Goal: Task Accomplishment & Management: Complete application form

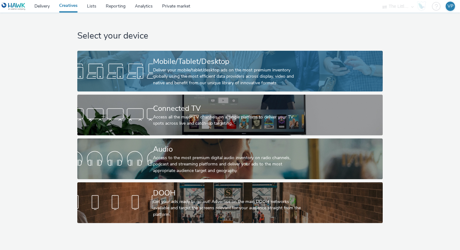
click at [171, 72] on div "Deliver your mobile/tablet/desktop ads on the most premium inventory globally u…" at bounding box center [229, 76] width 152 height 19
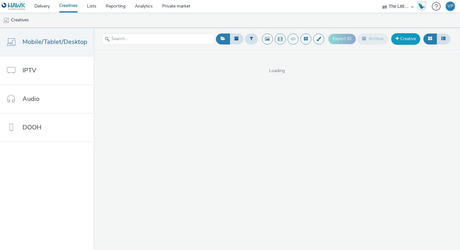
click at [410, 38] on link "Creative" at bounding box center [405, 38] width 29 height 11
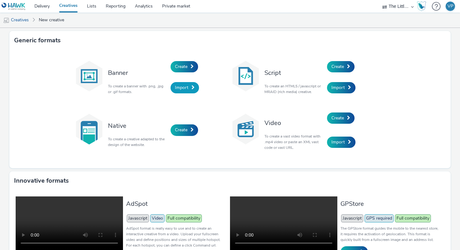
click at [190, 92] on link "Import" at bounding box center [185, 87] width 28 height 11
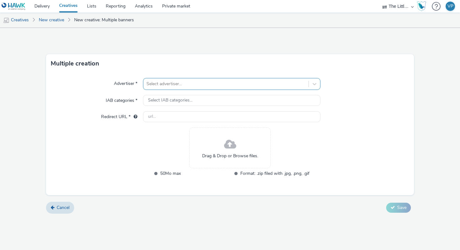
click at [189, 81] on div at bounding box center [226, 84] width 159 height 8
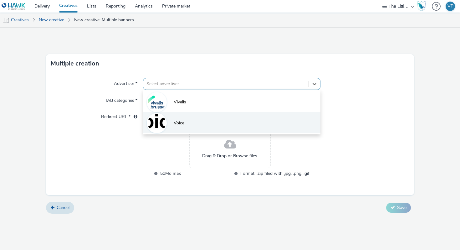
click at [190, 118] on li "Voice" at bounding box center [232, 122] width 178 height 21
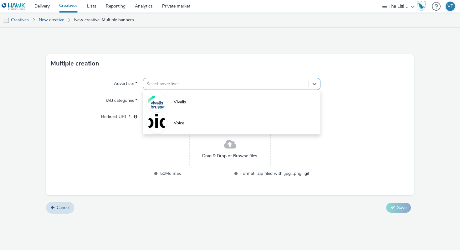
type input "[URL][DOMAIN_NAME]"
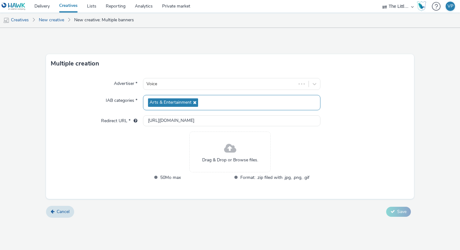
click at [190, 99] on span "Arts & Entertainment" at bounding box center [173, 102] width 50 height 8
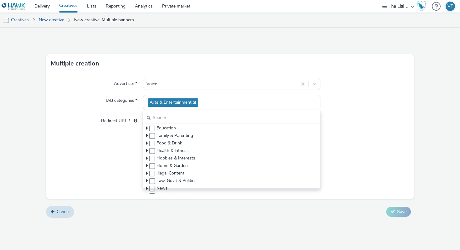
scroll to position [50, 0]
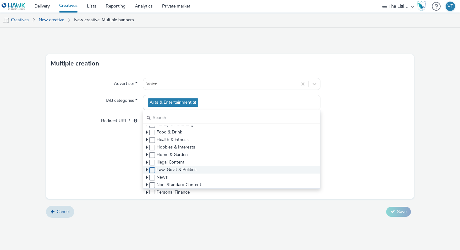
click at [150, 169] on span at bounding box center [152, 170] width 6 height 6
checkbox input "true"
click at [146, 170] on icon at bounding box center [147, 170] width 2 height 6
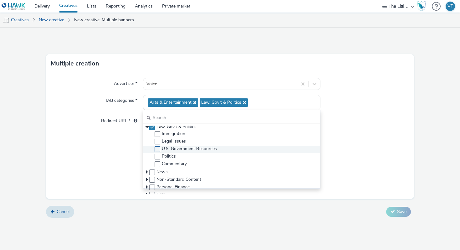
scroll to position [0, 0]
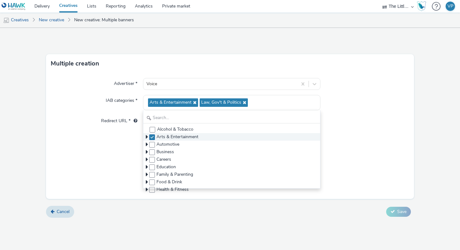
click at [152, 134] on label at bounding box center [152, 137] width 6 height 6
checkbox input "false"
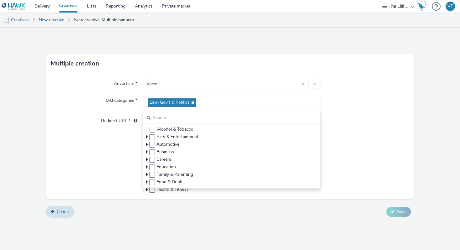
click at [123, 133] on div "Advertiser * Voice IAB categories * Law, Gov't & Politics Alcohol & Tobacco Art…" at bounding box center [230, 136] width 368 height 126
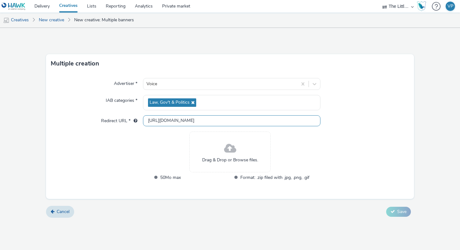
click at [161, 124] on input "[URL][DOMAIN_NAME]" at bounding box center [232, 120] width 178 height 11
paste input "s://[DOMAIN_NAME][URL]"
type input "[URL][DOMAIN_NAME]"
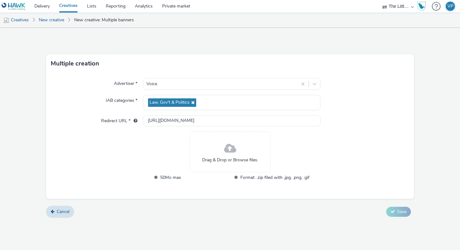
click at [214, 144] on div "Drag & Drop or Browse files." at bounding box center [229, 151] width 81 height 41
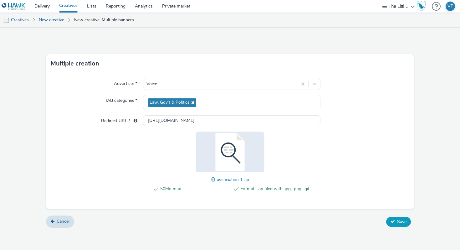
click at [398, 223] on span "Save" at bounding box center [401, 222] width 9 height 6
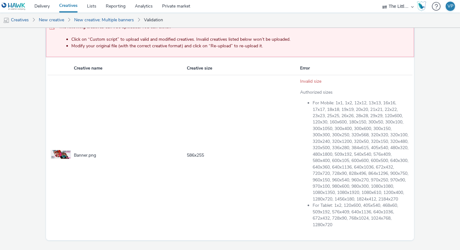
scroll to position [87, 0]
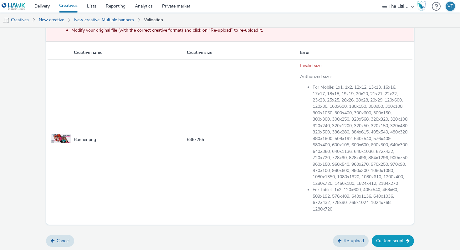
click at [392, 237] on button "Custom script" at bounding box center [393, 241] width 42 height 12
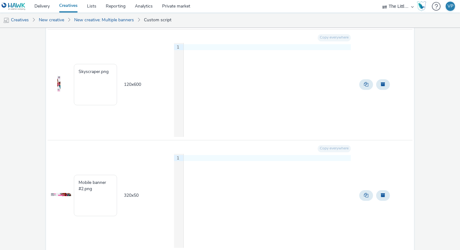
scroll to position [874, 0]
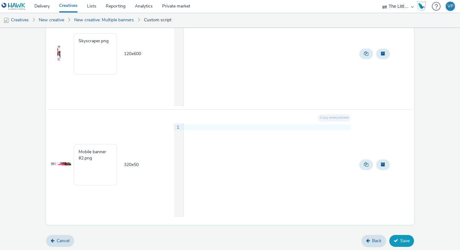
click at [395, 239] on icon at bounding box center [396, 240] width 4 height 4
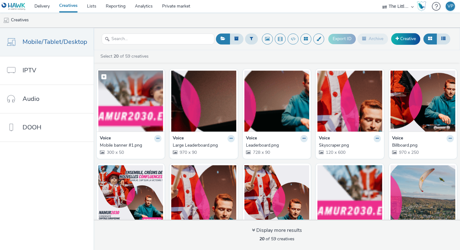
click at [126, 99] on img at bounding box center [130, 100] width 65 height 61
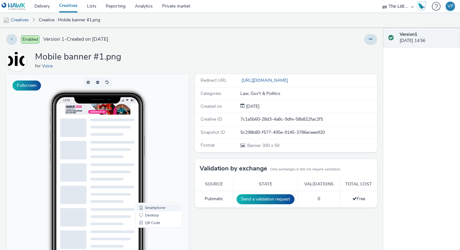
click at [148, 206] on link "Smartphone" at bounding box center [158, 208] width 44 height 8
click at [147, 214] on link "Desktop" at bounding box center [158, 215] width 44 height 8
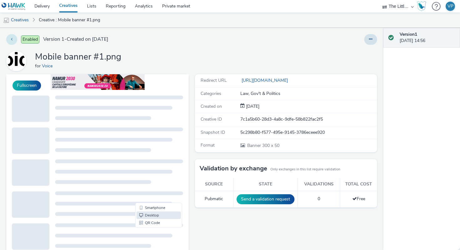
click at [10, 40] on button at bounding box center [11, 39] width 11 height 11
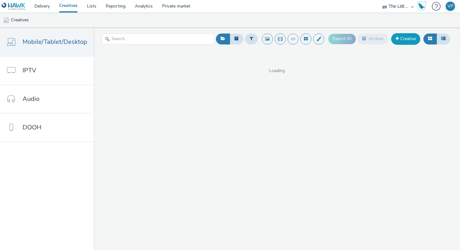
click at [411, 40] on link "Creative" at bounding box center [405, 38] width 29 height 11
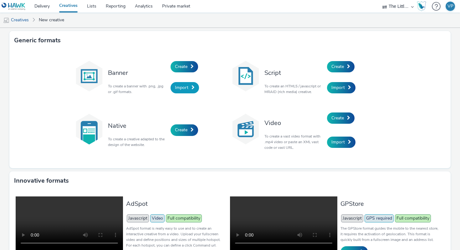
click at [182, 87] on span "Import" at bounding box center [181, 88] width 13 height 6
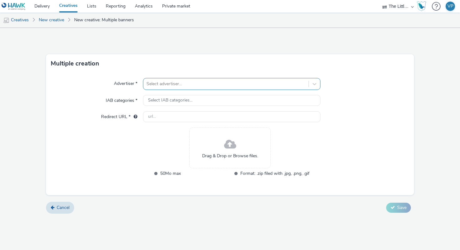
click at [179, 83] on div at bounding box center [226, 84] width 159 height 8
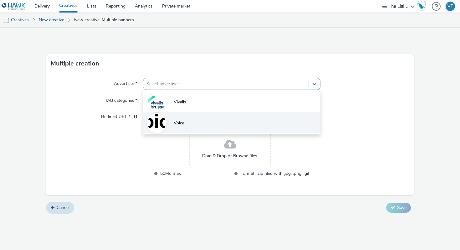
click at [179, 116] on li "Voice" at bounding box center [232, 122] width 178 height 21
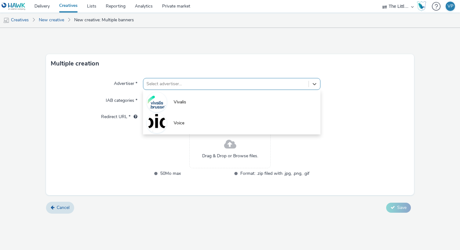
type input "[URL][DOMAIN_NAME]"
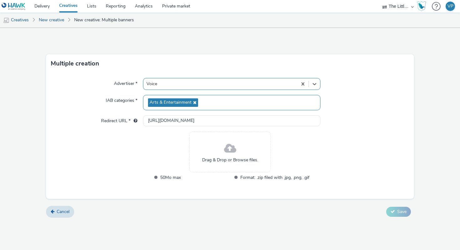
click at [192, 104] on icon at bounding box center [194, 102] width 5 height 4
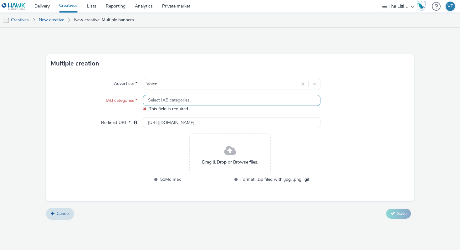
click at [171, 102] on span "Select IAB categories..." at bounding box center [170, 100] width 44 height 5
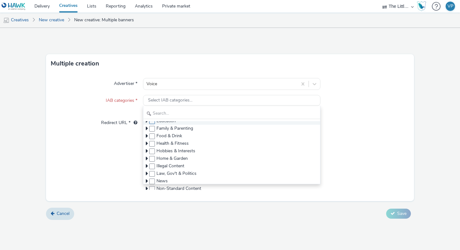
scroll to position [57, 0]
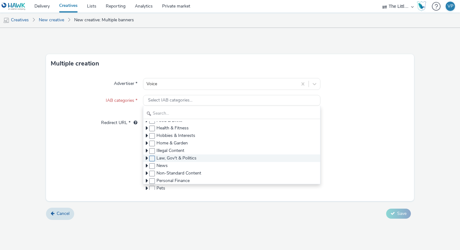
click at [152, 159] on span at bounding box center [152, 159] width 6 height 6
checkbox input "true"
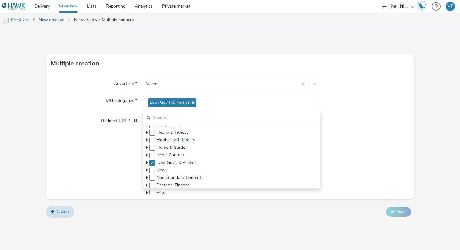
click at [125, 145] on div "Advertiser * Voice IAB categories * Law, Gov't & Politics Alcohol & Tobacco Art…" at bounding box center [230, 136] width 368 height 126
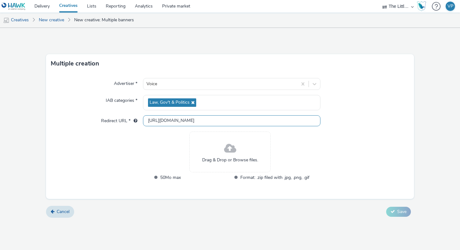
click at [183, 119] on input "[URL][DOMAIN_NAME]" at bounding box center [232, 120] width 178 height 11
paste input "s://[DOMAIN_NAME][URL]"
type input "[URL][DOMAIN_NAME]"
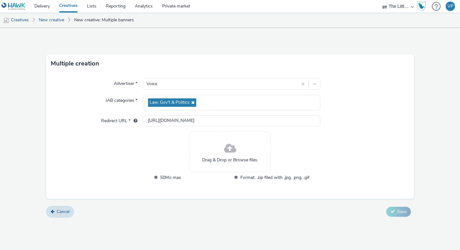
click at [240, 143] on div "Drag & Drop or Browse files." at bounding box center [229, 151] width 81 height 41
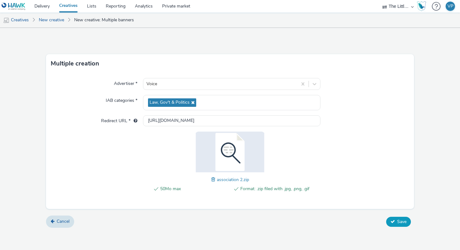
click at [398, 219] on span "Save" at bounding box center [401, 222] width 9 height 6
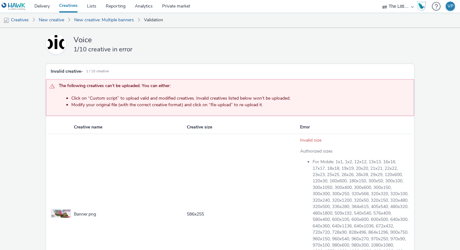
scroll to position [87, 0]
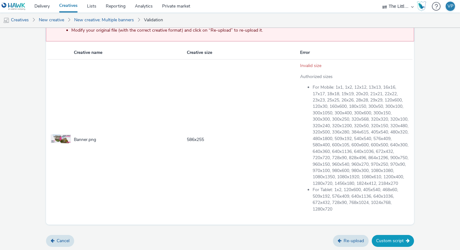
click at [398, 239] on button "Custom script" at bounding box center [393, 241] width 42 height 12
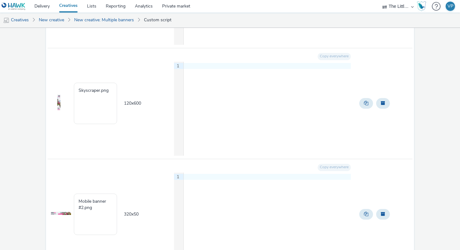
scroll to position [874, 0]
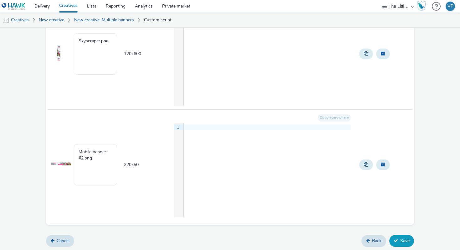
click at [411, 243] on button "Save" at bounding box center [401, 241] width 25 height 12
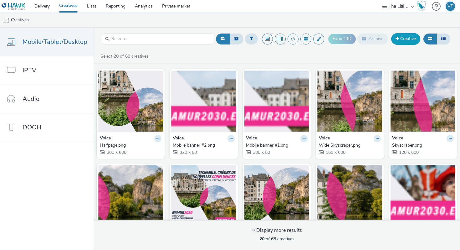
click at [398, 36] on link "Creative" at bounding box center [405, 38] width 29 height 11
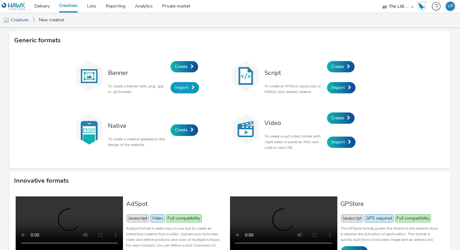
click at [193, 88] on span at bounding box center [193, 87] width 3 height 4
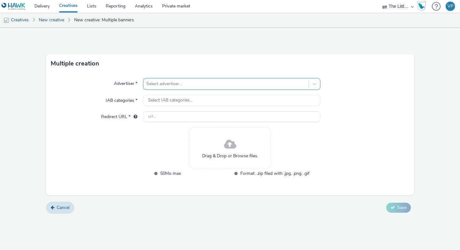
click at [180, 87] on div at bounding box center [226, 84] width 159 height 8
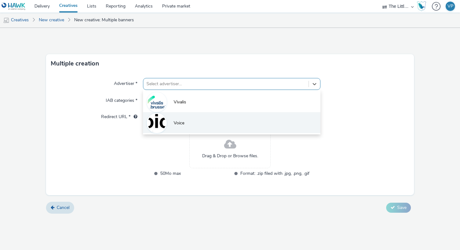
click at [181, 122] on span "Voice" at bounding box center [179, 123] width 11 height 6
type input "[URL][DOMAIN_NAME]"
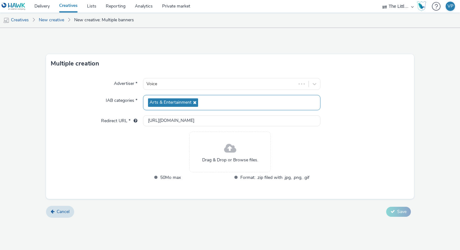
click at [195, 104] on icon at bounding box center [194, 102] width 5 height 4
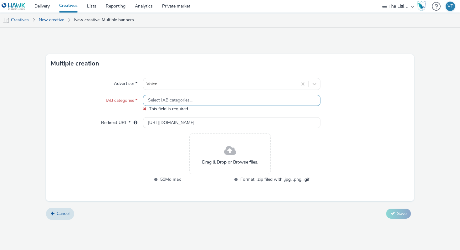
click at [168, 100] on span "Select IAB categories..." at bounding box center [170, 100] width 44 height 5
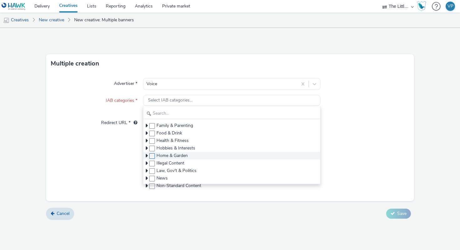
scroll to position [49, 0]
click at [152, 168] on span at bounding box center [152, 167] width 6 height 6
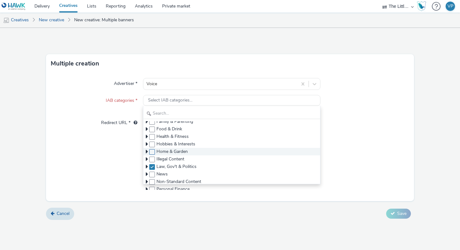
checkbox input "true"
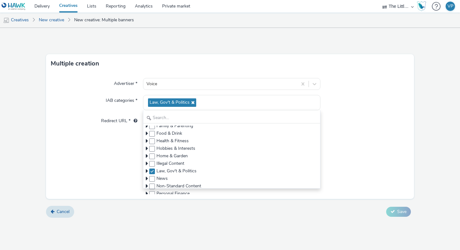
click at [123, 152] on div "Advertiser * Voice IAB categories * Law, Gov't & Politics Alcohol & Tobacco Art…" at bounding box center [230, 136] width 368 height 126
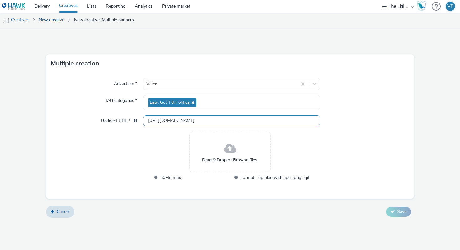
click at [176, 125] on input "[URL][DOMAIN_NAME]" at bounding box center [232, 120] width 178 height 11
paste input "s://[DOMAIN_NAME][URL]"
type input "[URL][DOMAIN_NAME]"
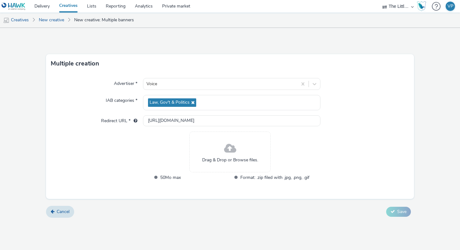
click at [222, 145] on div "Drag & Drop or Browse files." at bounding box center [229, 151] width 81 height 41
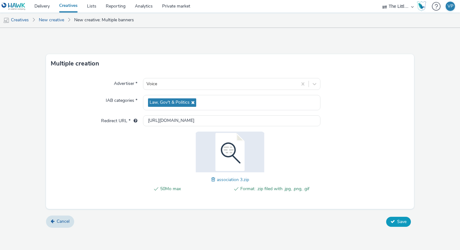
click at [396, 218] on button "Save" at bounding box center [398, 222] width 25 height 10
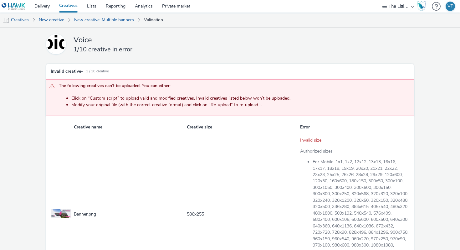
scroll to position [87, 0]
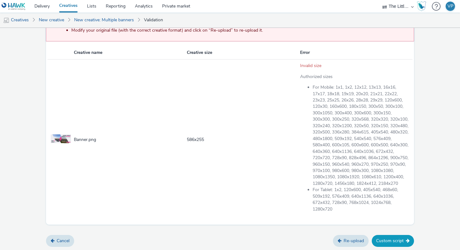
click at [384, 239] on button "Custom script" at bounding box center [393, 241] width 42 height 12
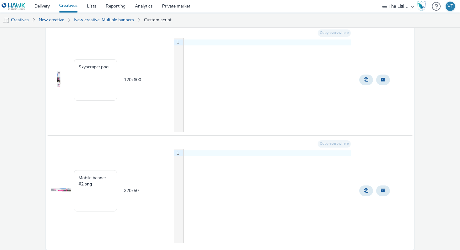
scroll to position [874, 0]
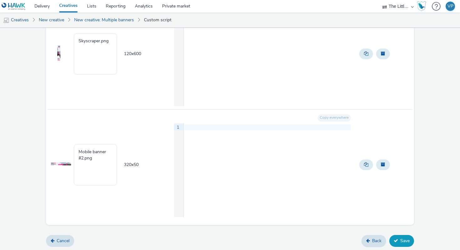
click at [401, 239] on button "Save" at bounding box center [401, 241] width 25 height 12
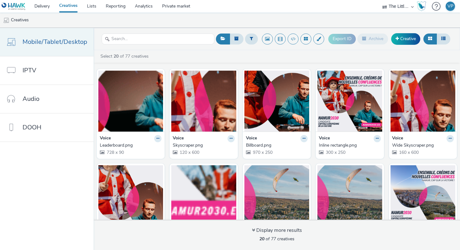
click at [73, 52] on link "Mobile/Tablet/Desktop" at bounding box center [47, 42] width 94 height 28
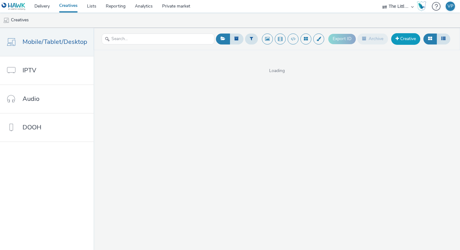
click at [406, 39] on link "Creative" at bounding box center [405, 38] width 29 height 11
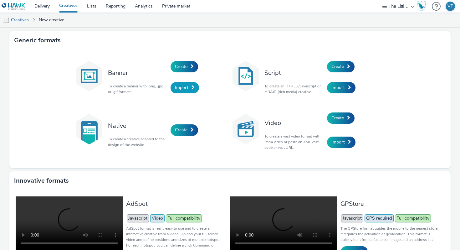
click at [183, 85] on span "Import" at bounding box center [181, 88] width 13 height 6
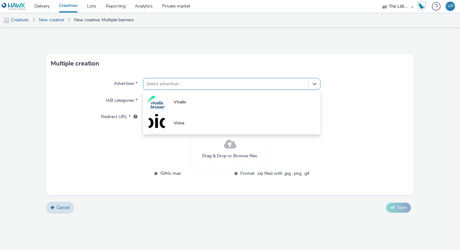
click at [203, 86] on div at bounding box center [226, 84] width 159 height 8
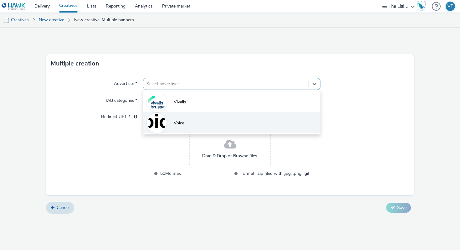
click at [197, 121] on li "Voice" at bounding box center [232, 122] width 178 height 21
type input "[URL][DOMAIN_NAME]"
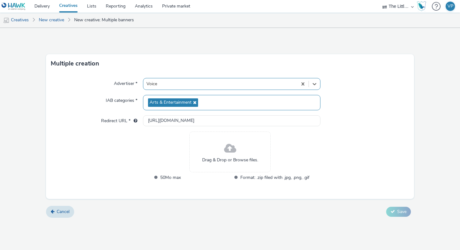
click at [191, 105] on span "Arts & Entertainment" at bounding box center [173, 102] width 50 height 8
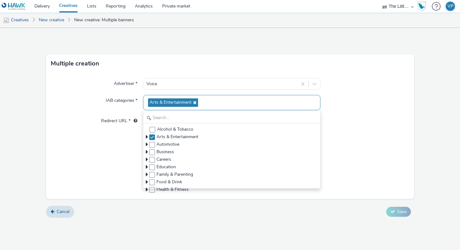
click at [196, 103] on span "Arts & Entertainment" at bounding box center [173, 102] width 50 height 8
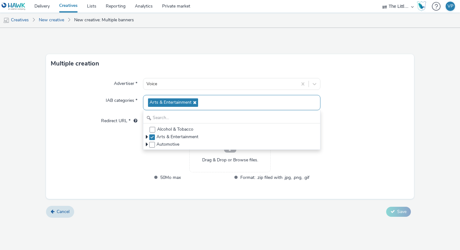
click at [194, 103] on icon at bounding box center [194, 102] width 5 height 4
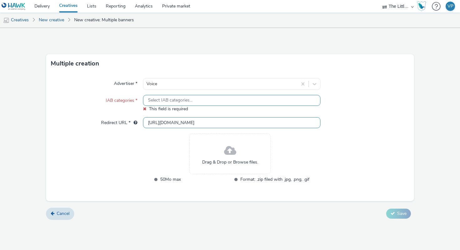
click at [167, 119] on input "[URL][DOMAIN_NAME]" at bounding box center [232, 122] width 178 height 11
click at [174, 101] on span "Select IAB categories..." at bounding box center [170, 100] width 44 height 5
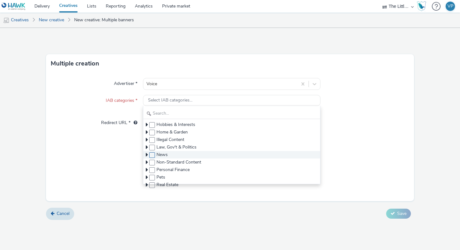
scroll to position [66, 0]
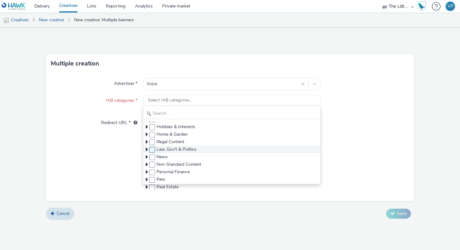
click at [153, 150] on span at bounding box center [152, 150] width 6 height 6
checkbox input "true"
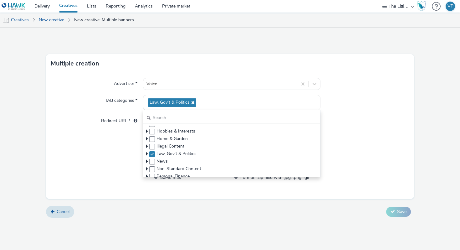
click at [124, 142] on div "Advertiser * Voice IAB categories * Law, Gov't & Politics Alcohol & Tobacco Art…" at bounding box center [230, 136] width 368 height 126
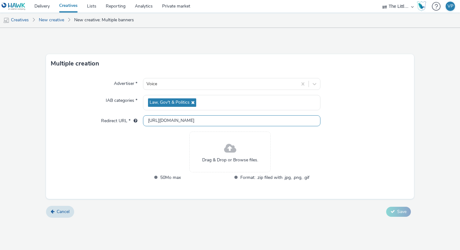
click at [181, 124] on input "[URL][DOMAIN_NAME]" at bounding box center [232, 120] width 178 height 11
paste input "s://[DOMAIN_NAME][URL]"
type input "[URL][DOMAIN_NAME]"
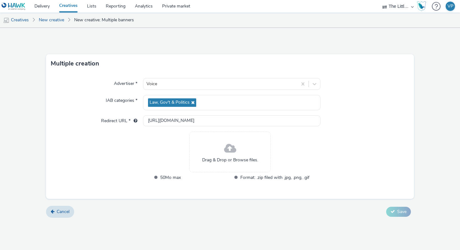
click at [205, 139] on div "Drag & Drop or Browse files." at bounding box center [229, 151] width 81 height 41
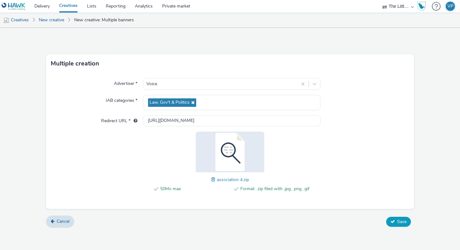
click at [399, 221] on span "Save" at bounding box center [401, 222] width 9 height 6
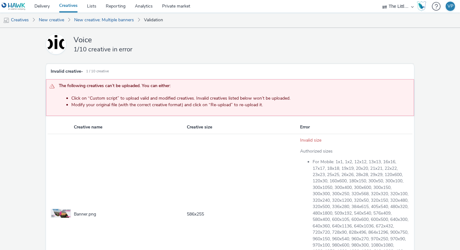
scroll to position [87, 0]
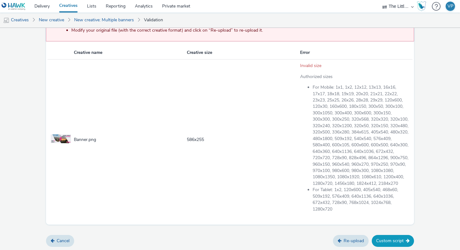
click at [399, 239] on button "Custom script" at bounding box center [393, 241] width 42 height 12
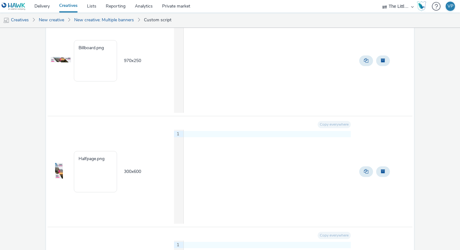
scroll to position [874, 0]
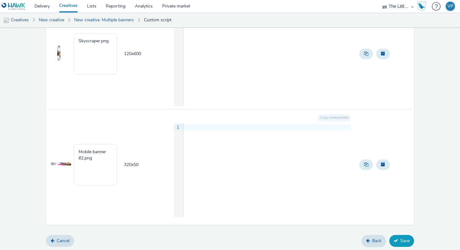
click at [396, 235] on button "Save" at bounding box center [401, 241] width 25 height 12
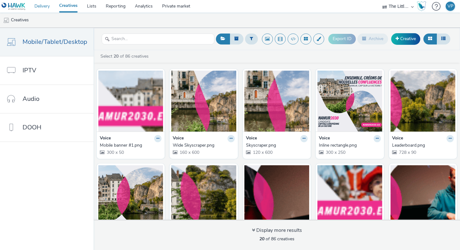
click at [48, 5] on link "Delivery" at bounding box center [42, 6] width 25 height 13
